Goal: Task Accomplishment & Management: Complete application form

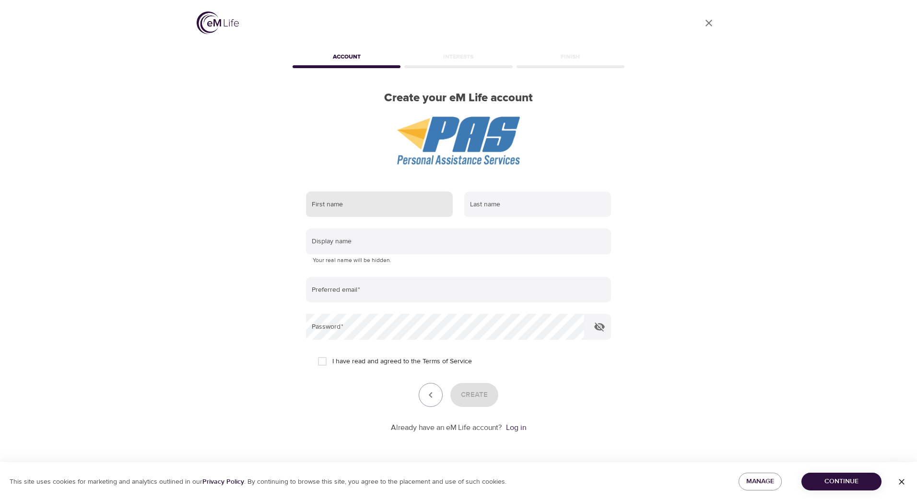
click at [433, 197] on input "text" at bounding box center [379, 204] width 147 height 26
type input "[PERSON_NAME]"
type input "Craft"
click at [404, 238] on input "text" at bounding box center [458, 241] width 305 height 26
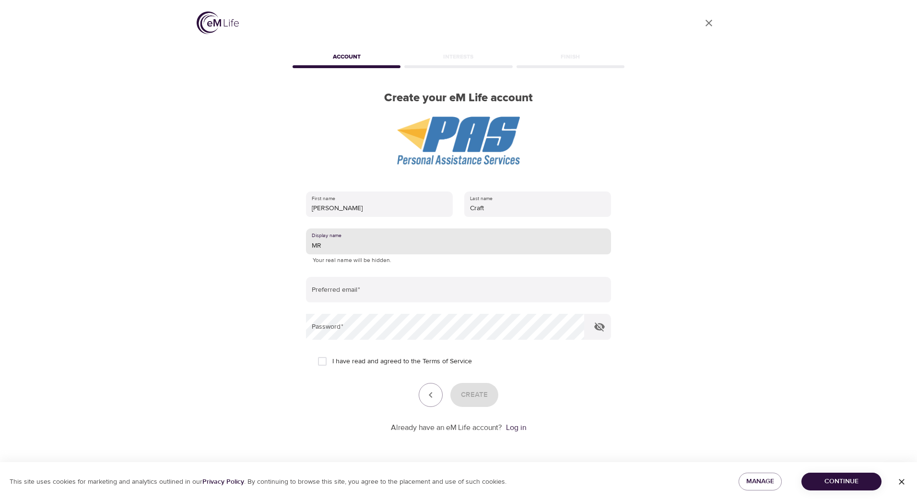
type input "M"
type input "CatLady"
click at [395, 271] on form "First name [PERSON_NAME] Last name Craft Display name CatLady Your real name wi…" at bounding box center [458, 309] width 305 height 247
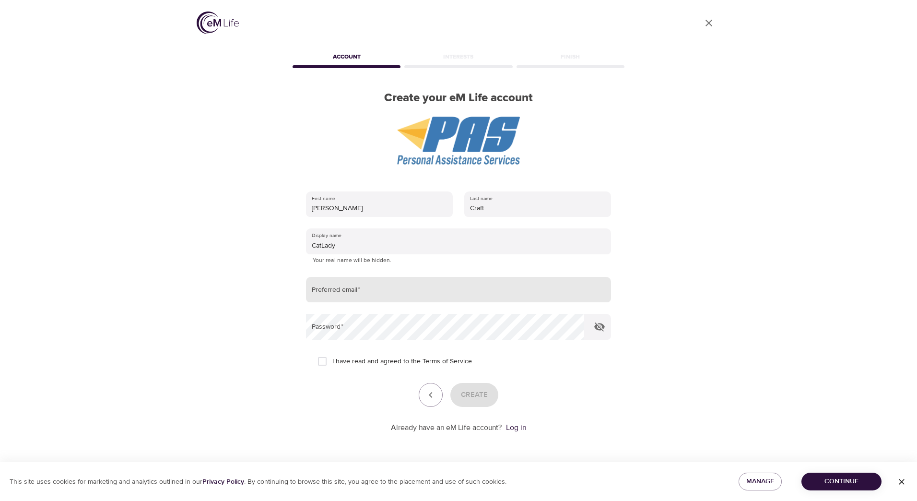
click at [390, 283] on input "email" at bounding box center [458, 290] width 305 height 26
type input "[EMAIL_ADDRESS][DOMAIN_NAME]"
click at [324, 362] on input "I have read and agreed to the Terms of Service" at bounding box center [322, 361] width 20 height 20
checkbox input "true"
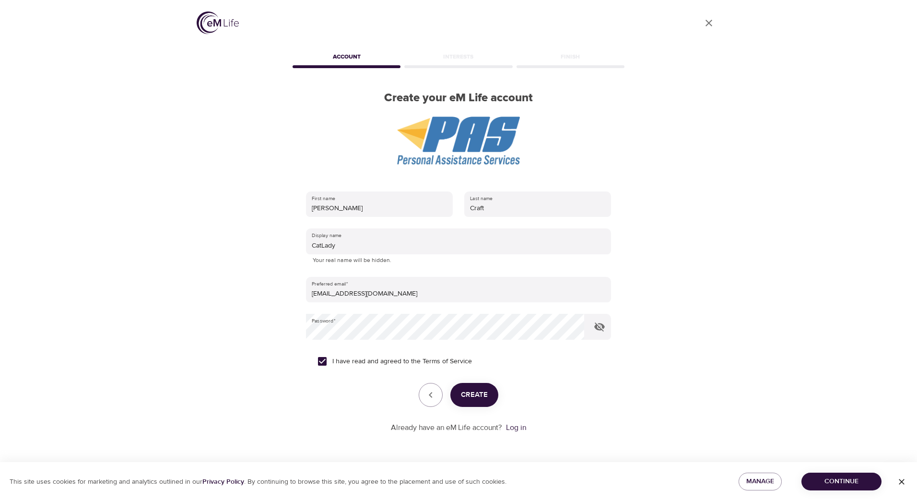
click at [468, 390] on span "Create" at bounding box center [474, 394] width 27 height 12
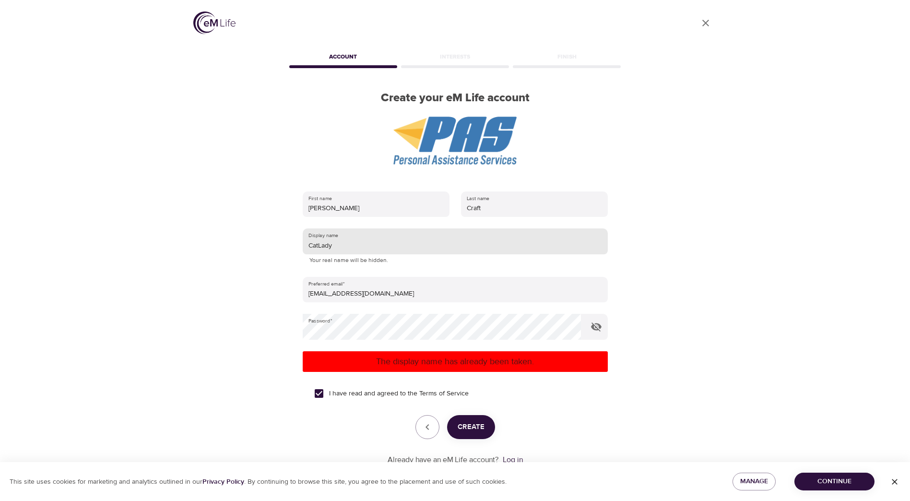
click at [358, 250] on input "CatLady" at bounding box center [455, 241] width 305 height 26
type input "CatLady25"
drag, startPoint x: 572, startPoint y: 403, endPoint x: 501, endPoint y: 420, distance: 72.9
click at [572, 403] on div "I have read and agreed to the Terms of Service" at bounding box center [455, 393] width 282 height 20
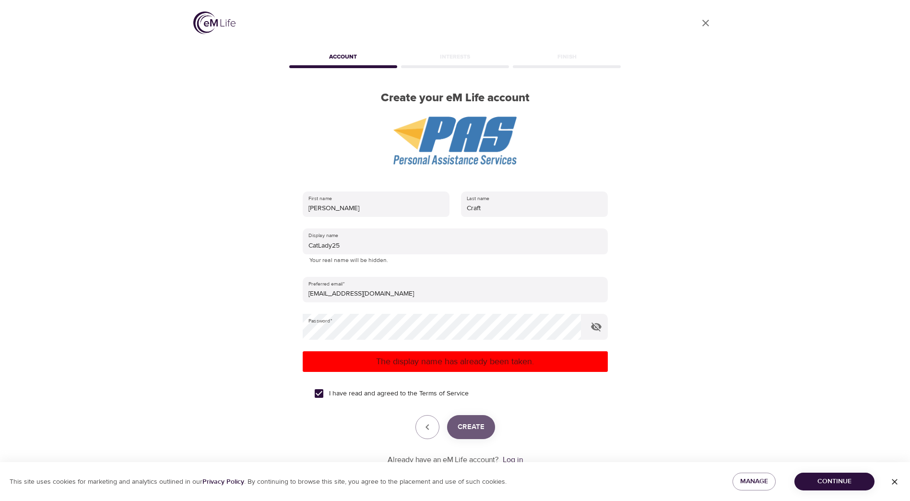
click at [484, 424] on button "Create" at bounding box center [471, 427] width 48 height 24
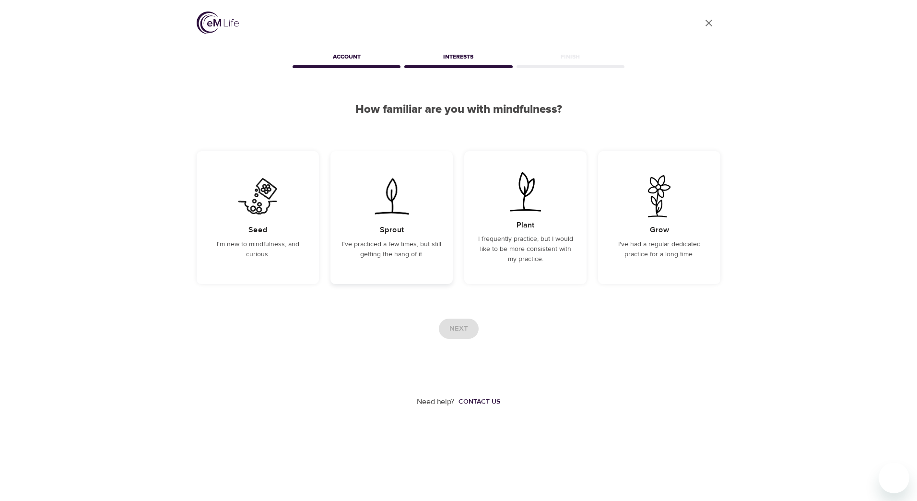
click at [396, 259] on p "I've practiced a few times, but still getting the hang of it." at bounding box center [391, 249] width 99 height 20
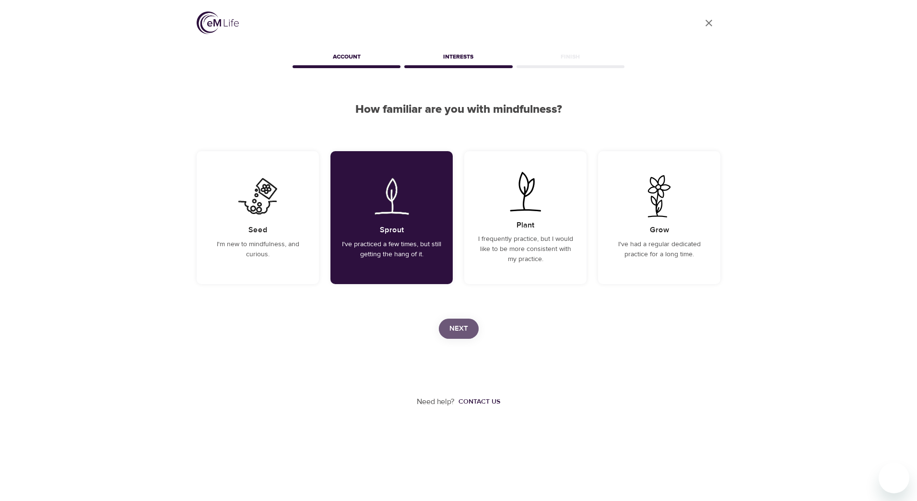
click at [463, 324] on span "Next" at bounding box center [458, 328] width 19 height 12
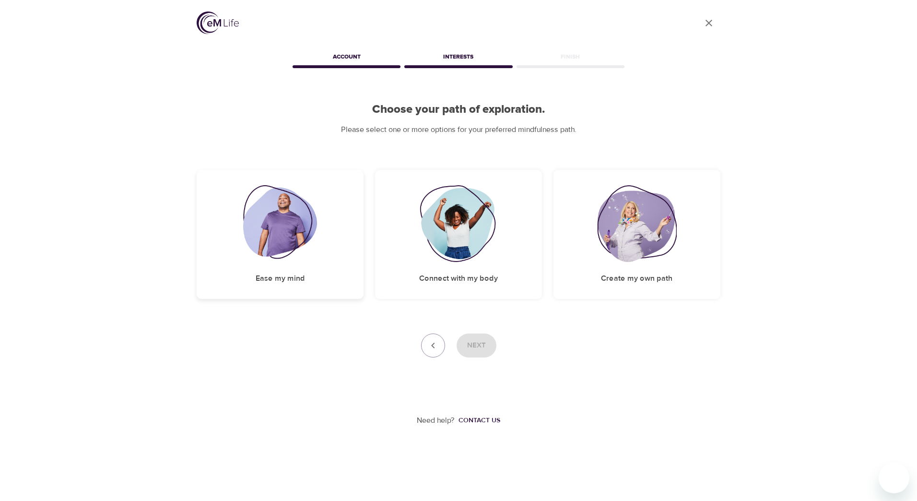
click at [230, 218] on div "Ease my mind" at bounding box center [280, 234] width 167 height 129
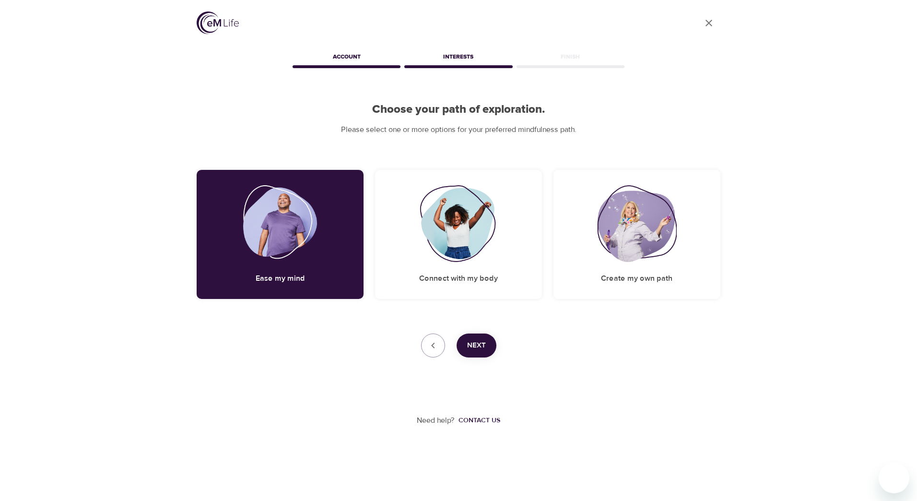
click at [482, 345] on span "Next" at bounding box center [476, 345] width 19 height 12
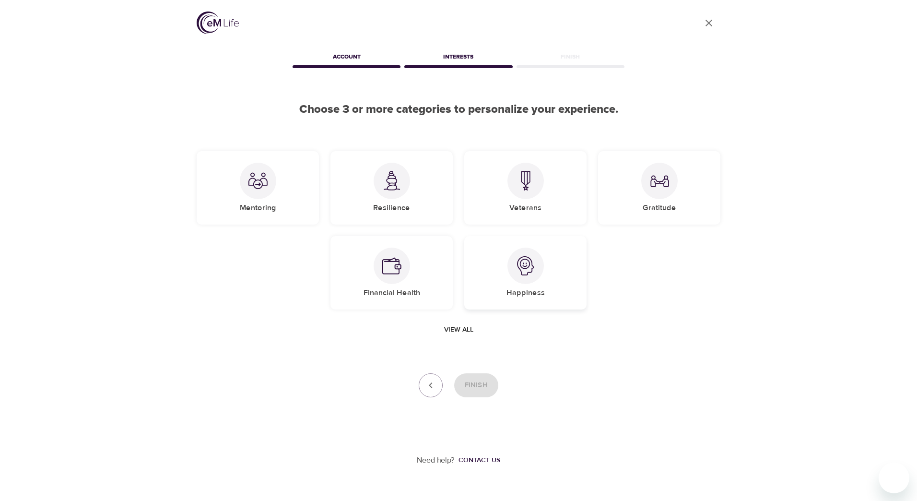
click at [501, 274] on div "Happiness" at bounding box center [525, 272] width 122 height 73
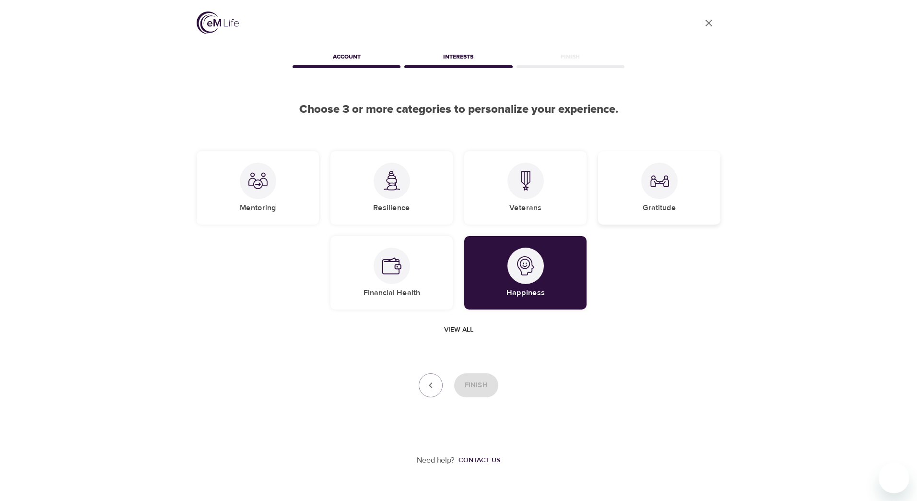
click at [649, 186] on div at bounding box center [659, 181] width 36 height 36
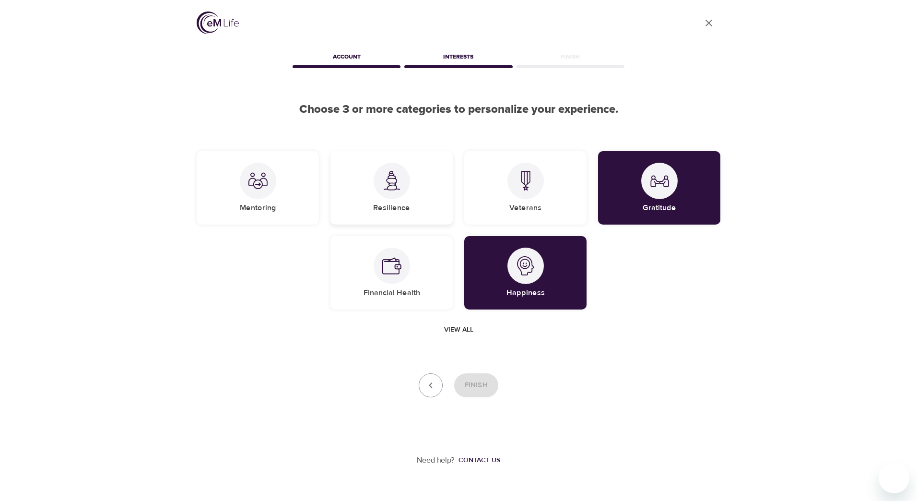
click at [424, 205] on div "Resilience" at bounding box center [391, 187] width 122 height 73
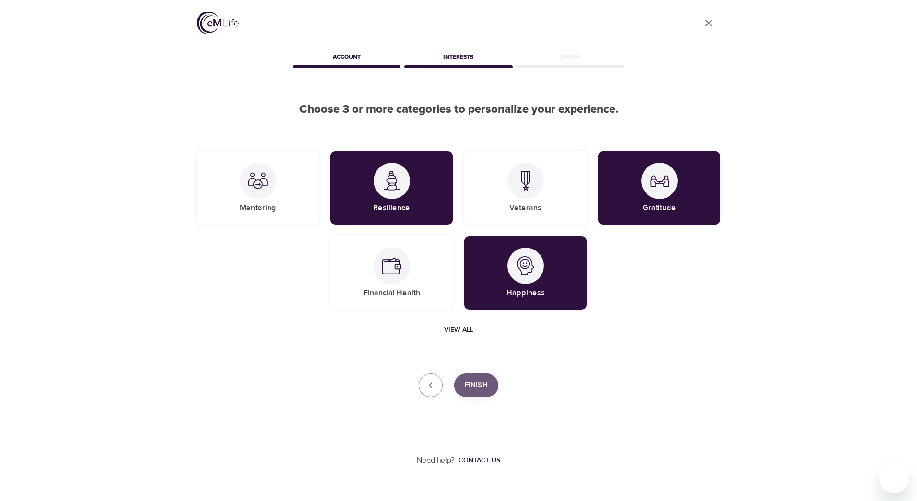
click at [483, 384] on span "Finish" at bounding box center [476, 385] width 23 height 12
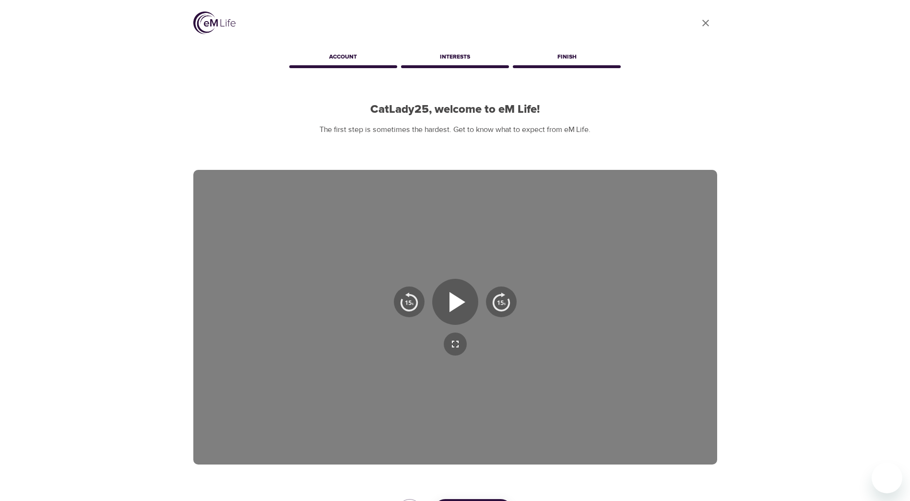
drag, startPoint x: 706, startPoint y: 22, endPoint x: 709, endPoint y: 59, distance: 37.5
click at [706, 22] on icon "close" at bounding box center [705, 23] width 7 height 7
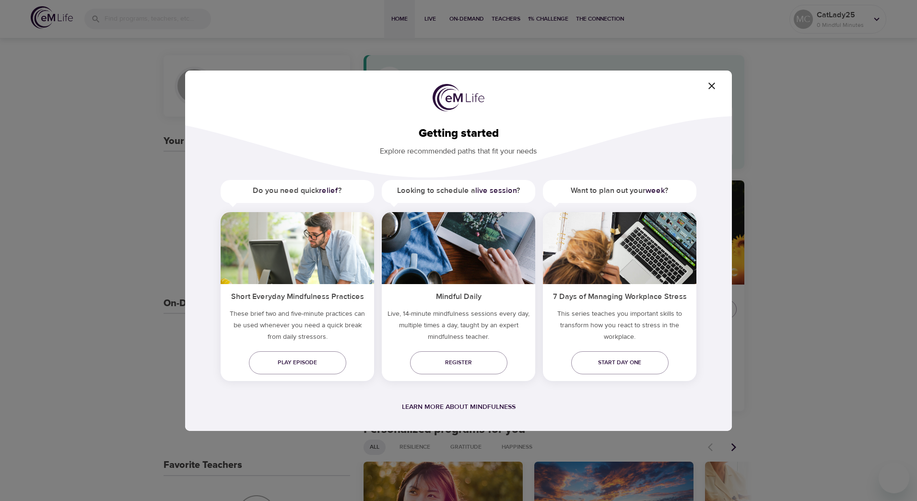
click at [710, 85] on icon "button" at bounding box center [712, 86] width 12 height 12
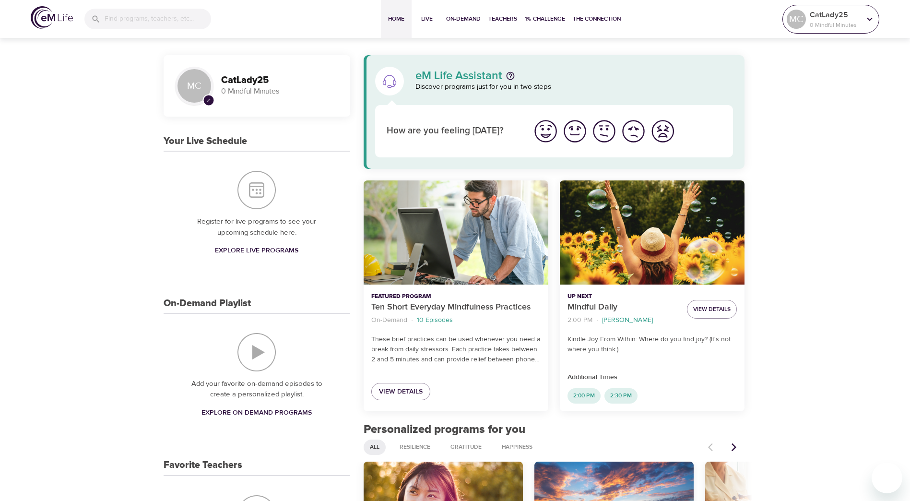
click at [874, 19] on icon at bounding box center [869, 19] width 11 height 11
